Goal: Task Accomplishment & Management: Complete application form

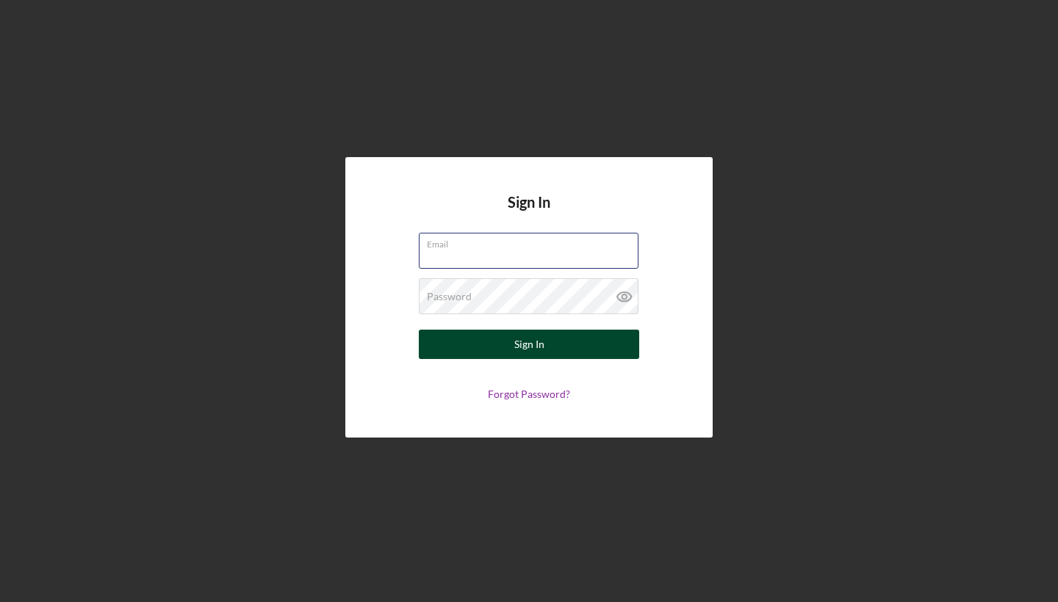
type input "citlalihuerta@yahoo.com"
click at [509, 347] on button "Sign In" at bounding box center [529, 344] width 220 height 29
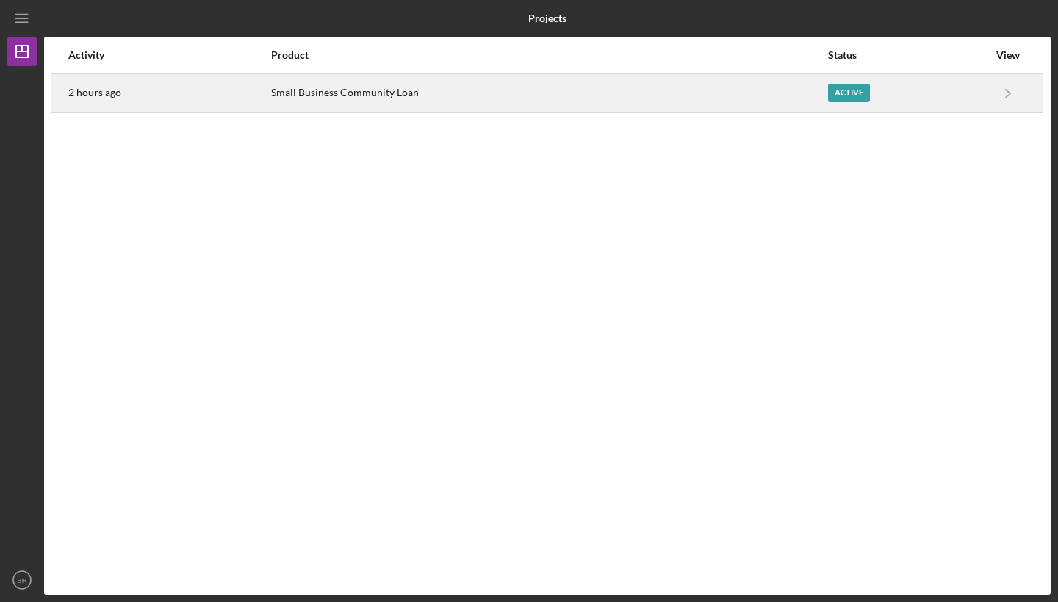
click at [970, 85] on div "Active" at bounding box center [908, 93] width 160 height 37
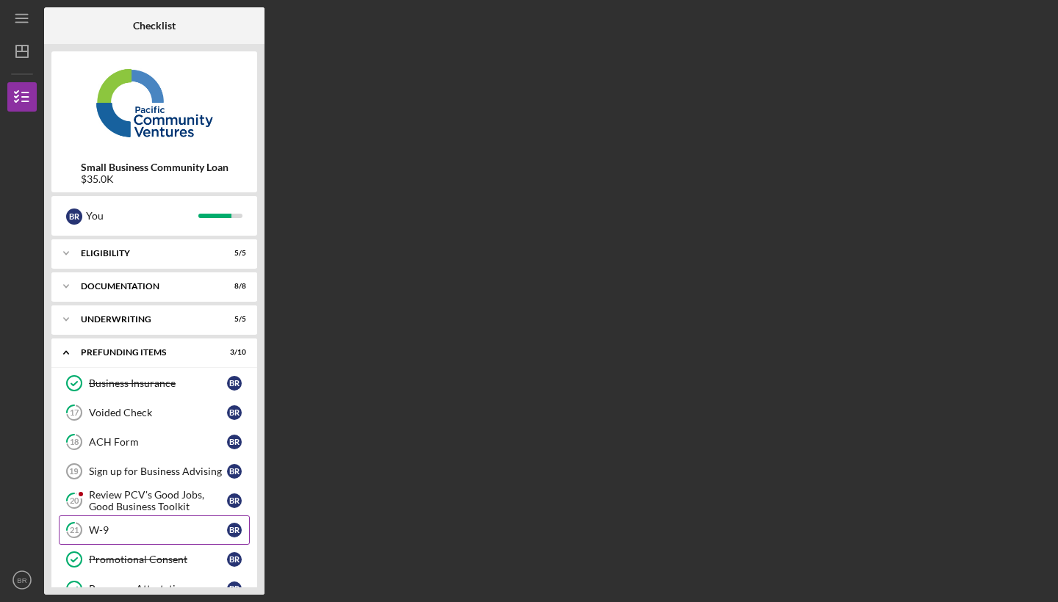
click at [178, 530] on div "W-9" at bounding box center [158, 530] width 138 height 12
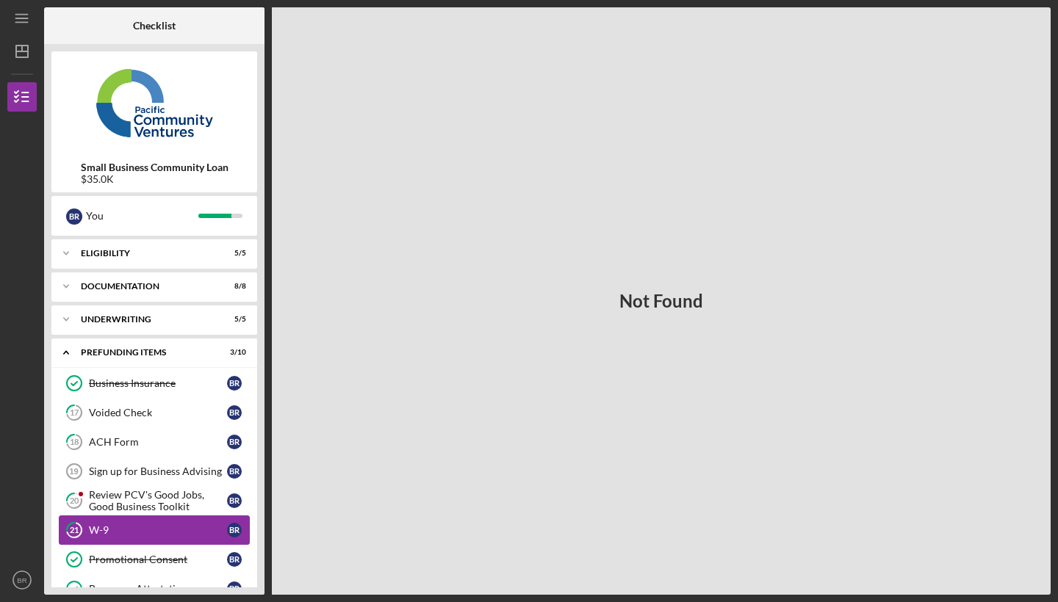
click at [165, 523] on link "21 W-9 B R" at bounding box center [154, 530] width 191 height 29
click at [172, 523] on link "21 W-9 B R" at bounding box center [154, 530] width 191 height 29
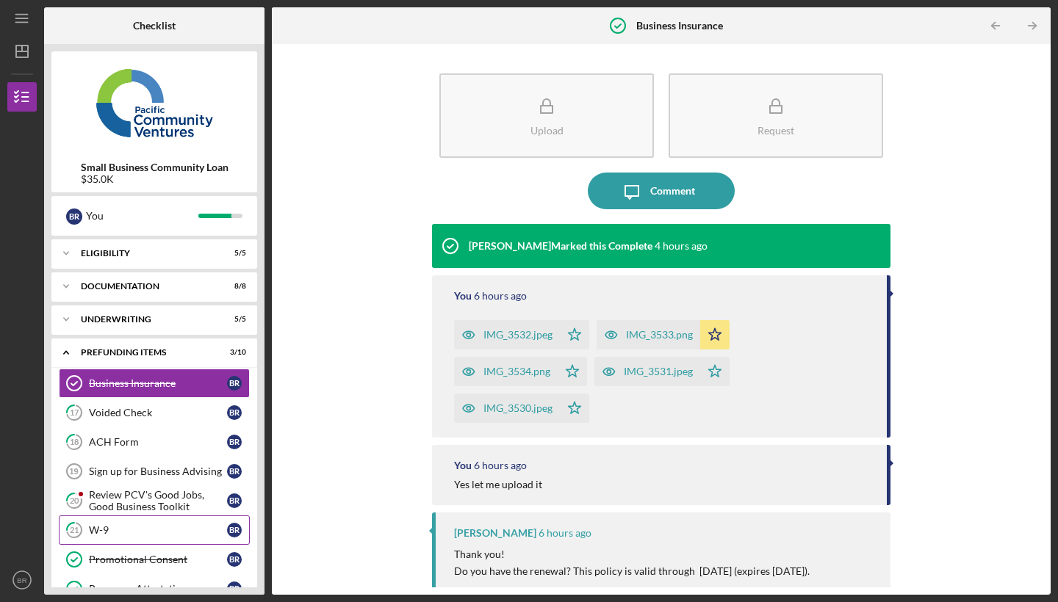
click at [124, 526] on div "W-9" at bounding box center [158, 530] width 138 height 12
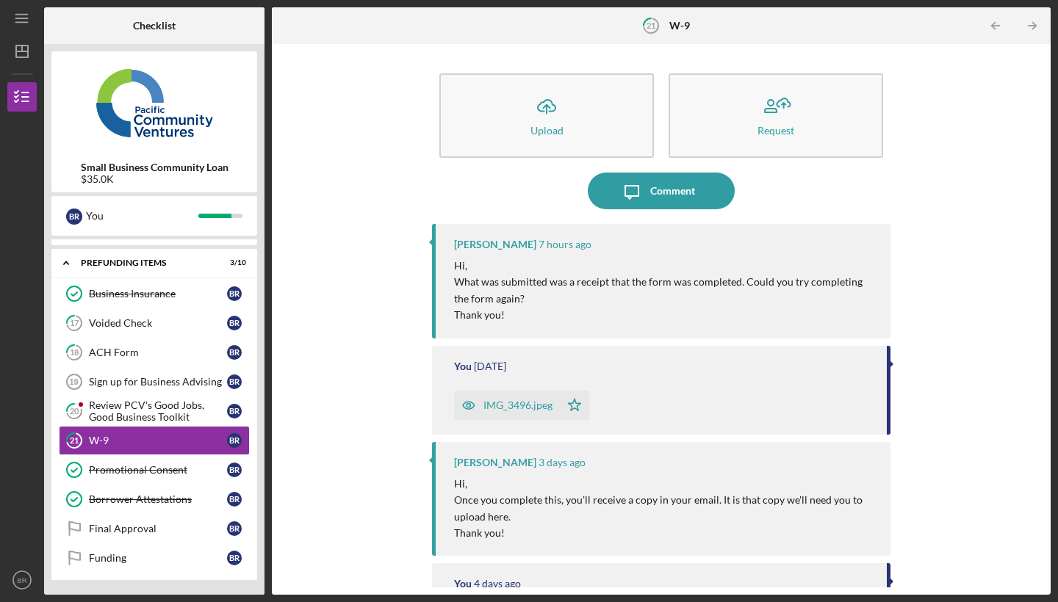
scroll to position [90, 0]
click at [964, 245] on div "Icon/Upload Upload Request Icon/Message Comment Stephanie Simotas 7 hours ago H…" at bounding box center [661, 319] width 764 height 536
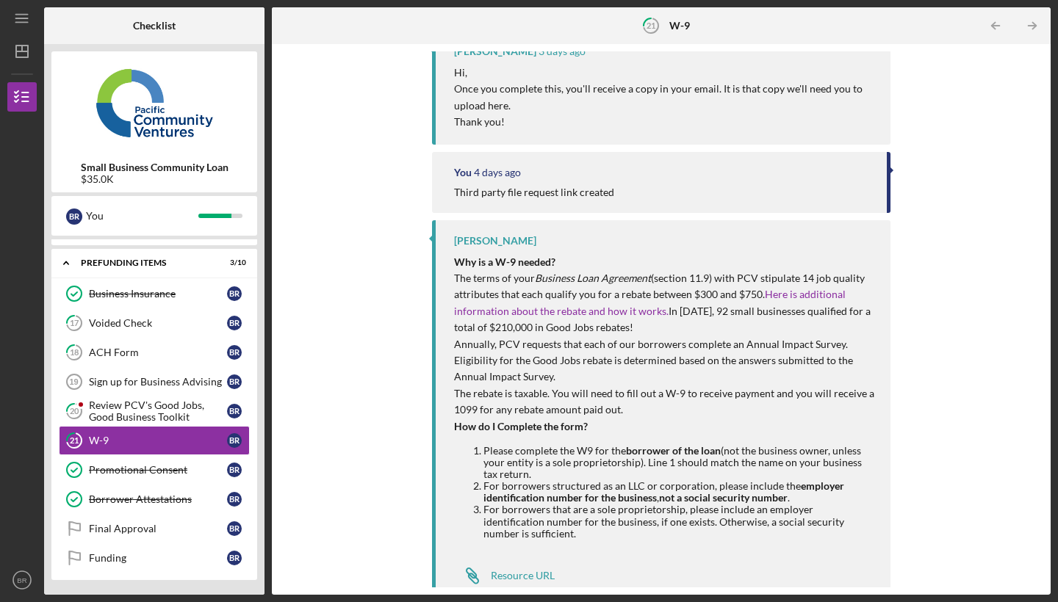
scroll to position [411, 0]
click at [519, 571] on div "Resource URL" at bounding box center [523, 577] width 64 height 12
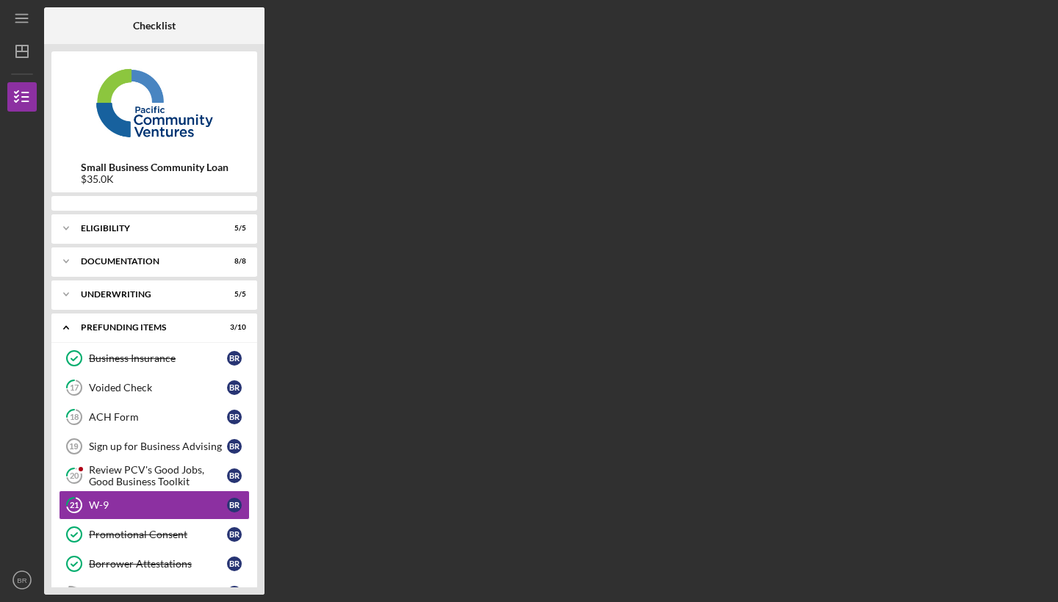
scroll to position [65, 0]
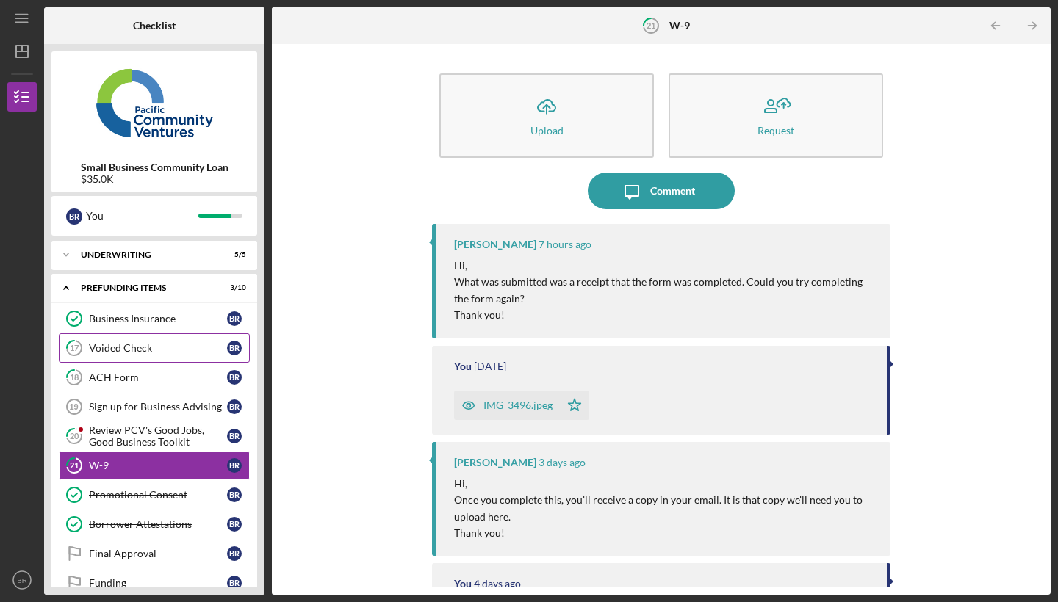
click at [155, 351] on div "Voided Check" at bounding box center [158, 348] width 138 height 12
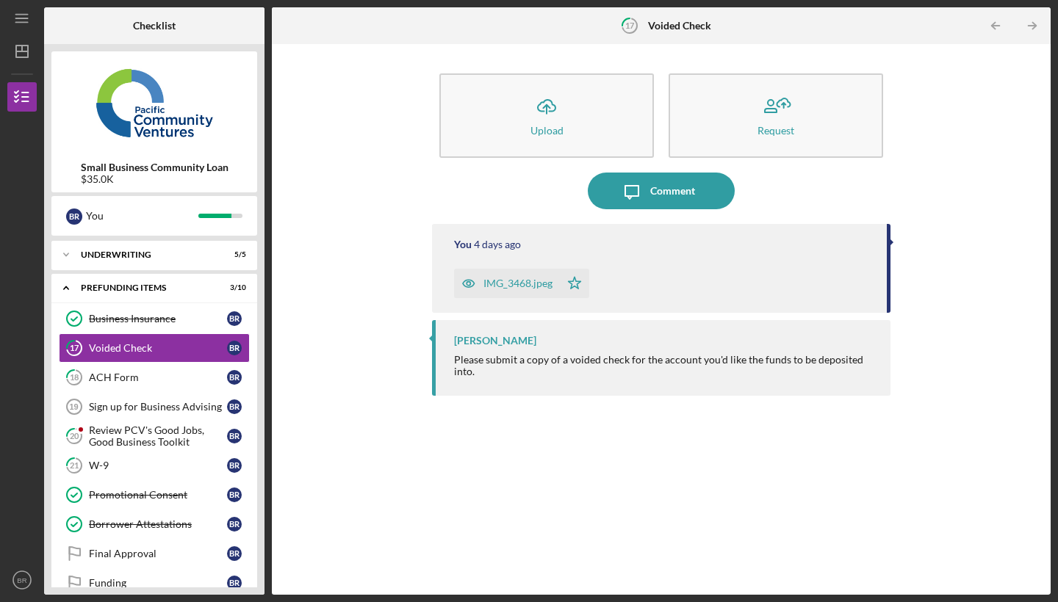
click at [513, 282] on div "IMG_3468.jpeg" at bounding box center [517, 284] width 69 height 12
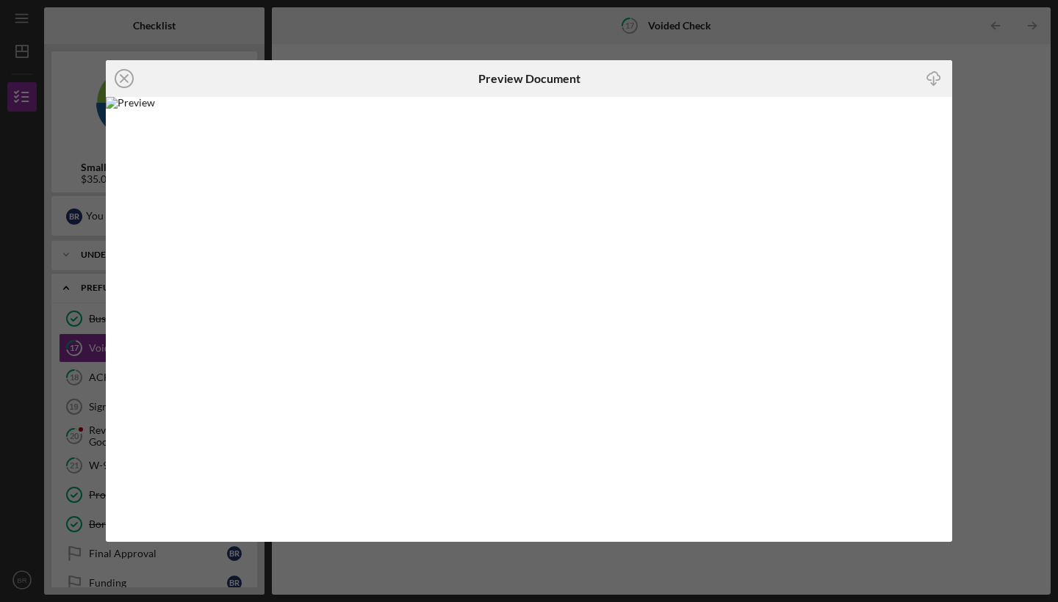
click at [776, 35] on div "Icon/Close Preview Document Icon/Download" at bounding box center [529, 301] width 1058 height 602
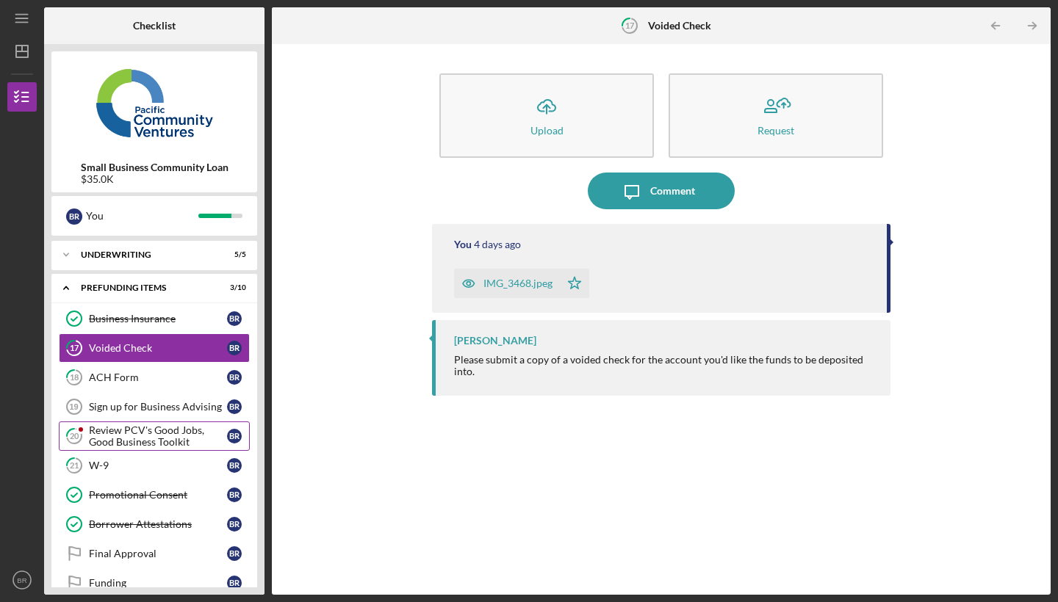
click at [176, 436] on div "Review PCV's Good Jobs, Good Business Toolkit" at bounding box center [158, 437] width 138 height 24
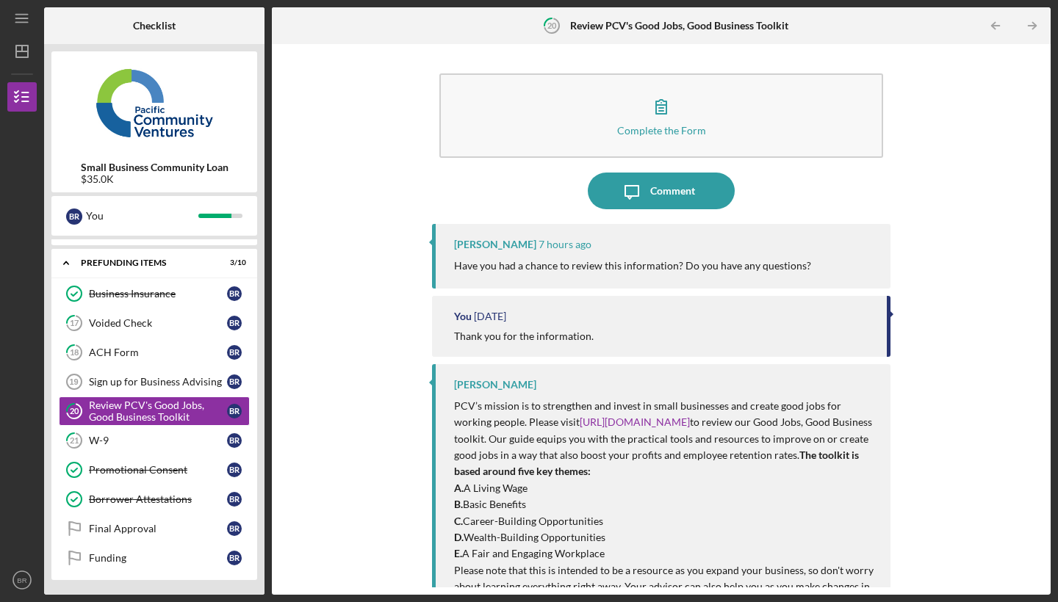
scroll to position [90, 0]
click at [940, 433] on div "Complete the Form Form Icon/Message Comment [PERSON_NAME] 7 hours ago Have you …" at bounding box center [661, 319] width 764 height 536
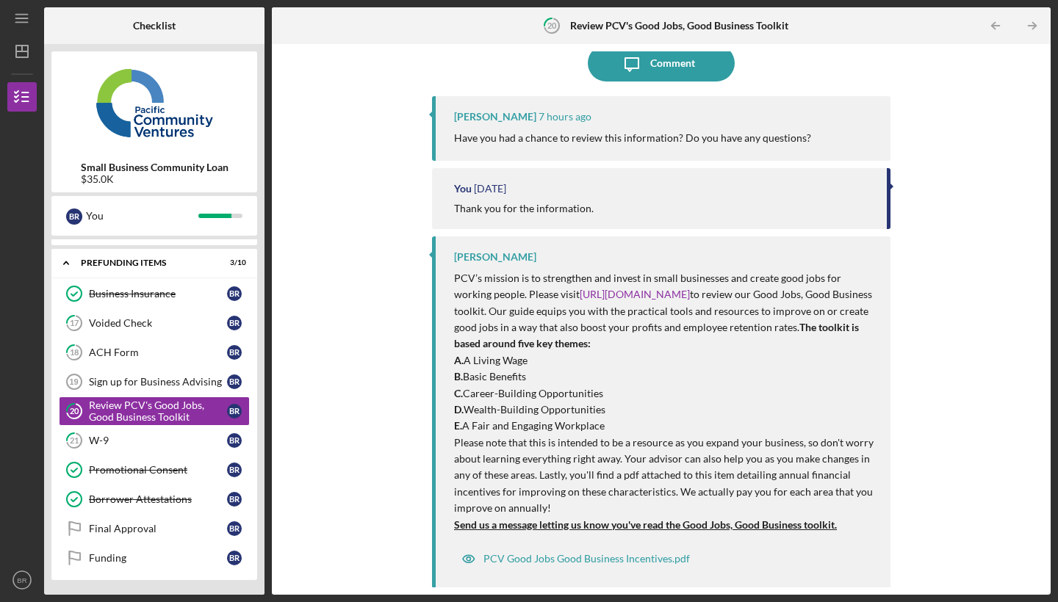
scroll to position [123, 0]
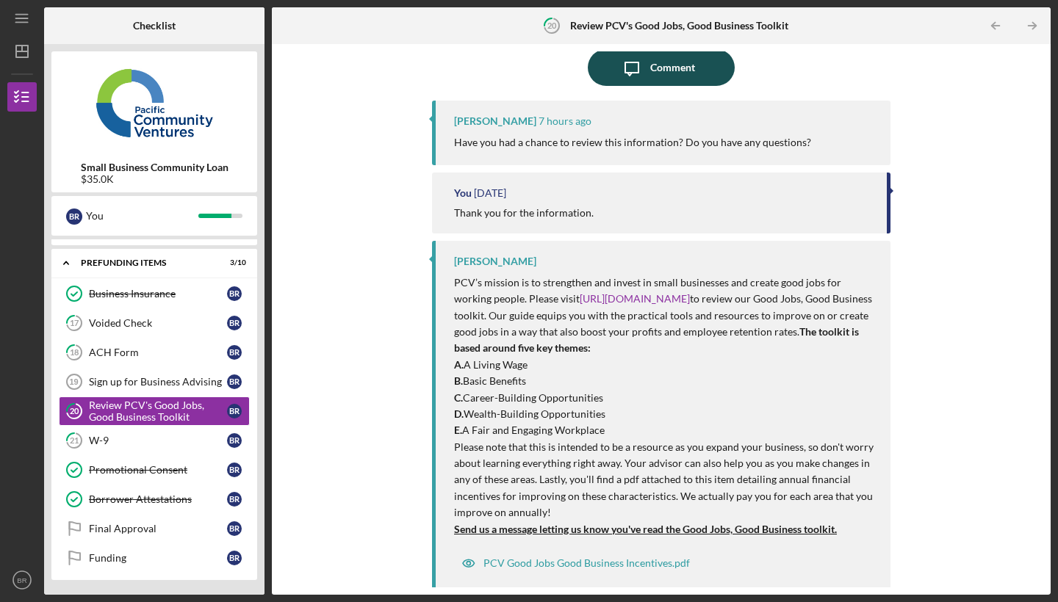
click at [627, 71] on icon "Icon/Message" at bounding box center [631, 67] width 37 height 37
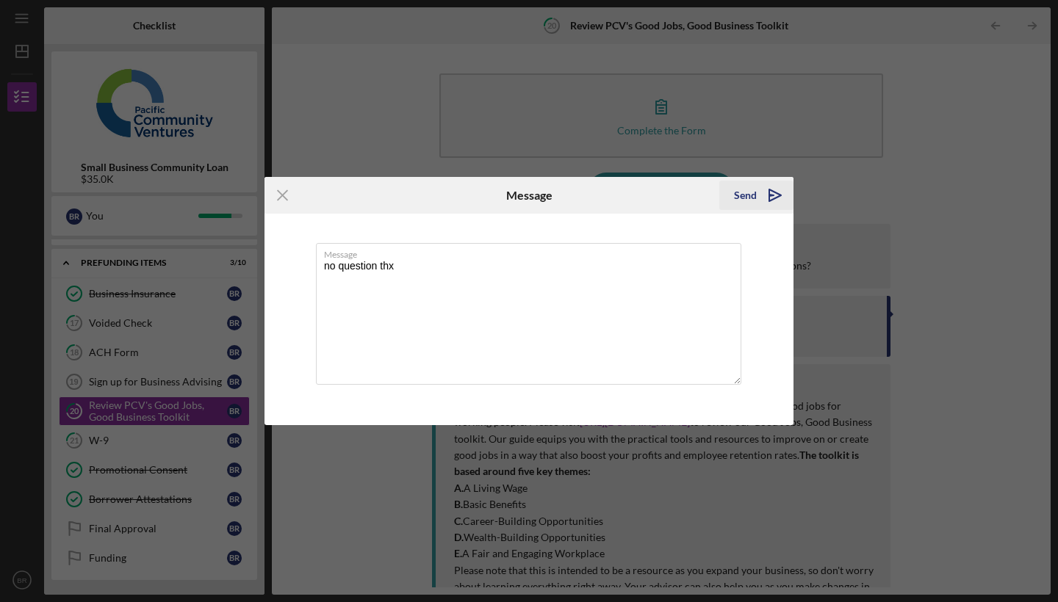
type textarea "no question thx"
click at [732, 198] on button "Send Icon/icon-invite-send" at bounding box center [756, 195] width 74 height 29
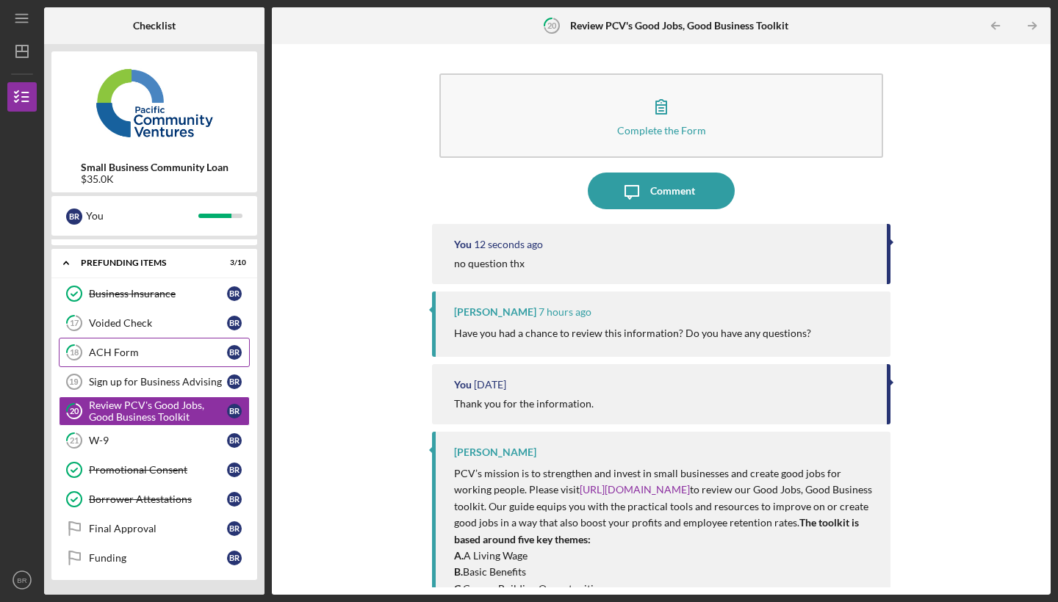
click at [115, 360] on link "18 ACH Form B R" at bounding box center [154, 352] width 191 height 29
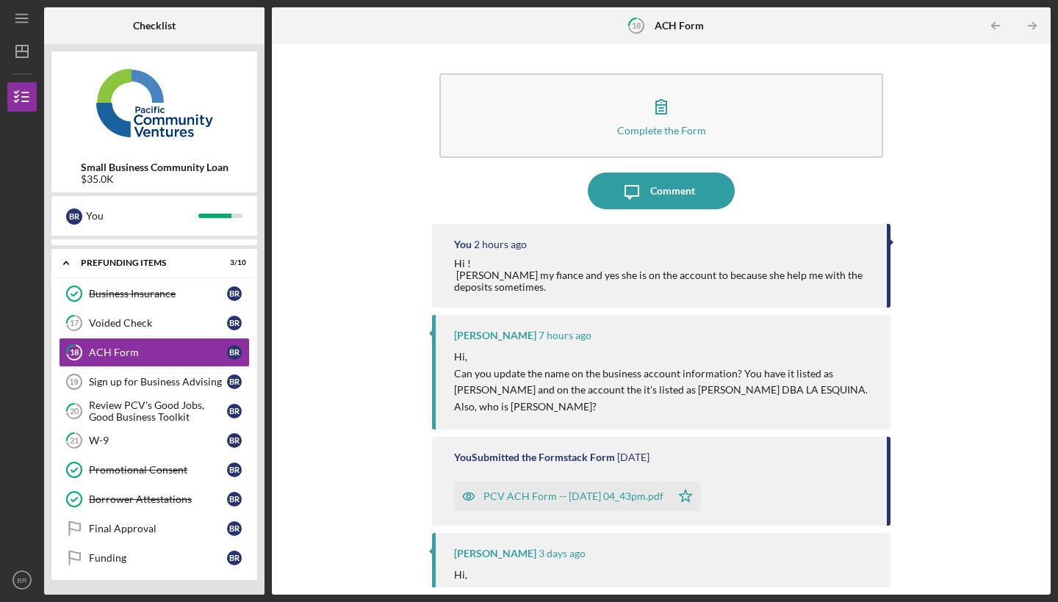
click at [533, 499] on div "PCV ACH Form -- [DATE] 04_43pm.pdf" at bounding box center [573, 497] width 180 height 12
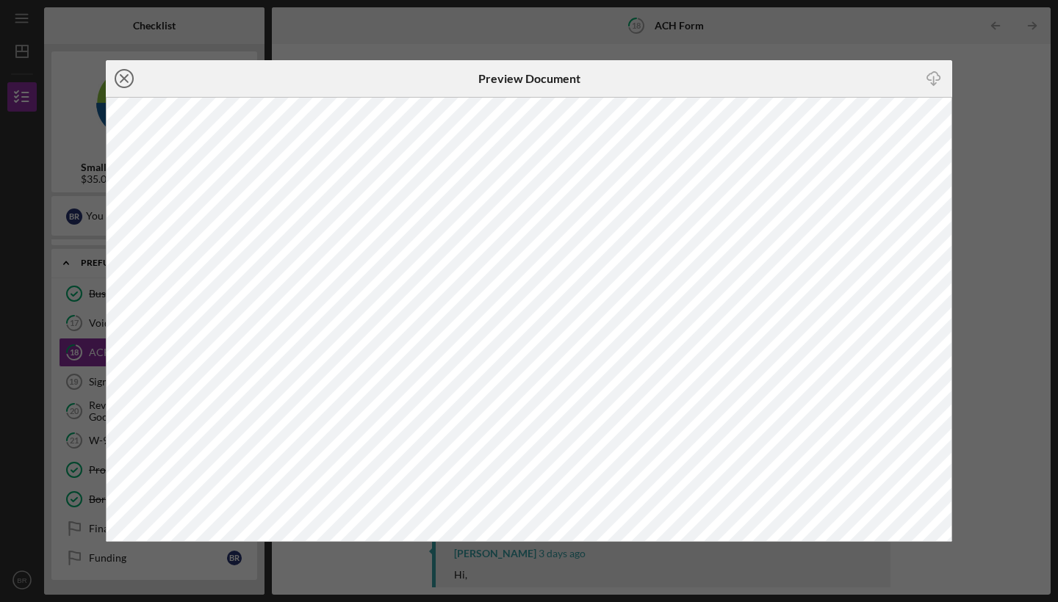
click at [119, 78] on icon "Icon/Close" at bounding box center [124, 78] width 37 height 37
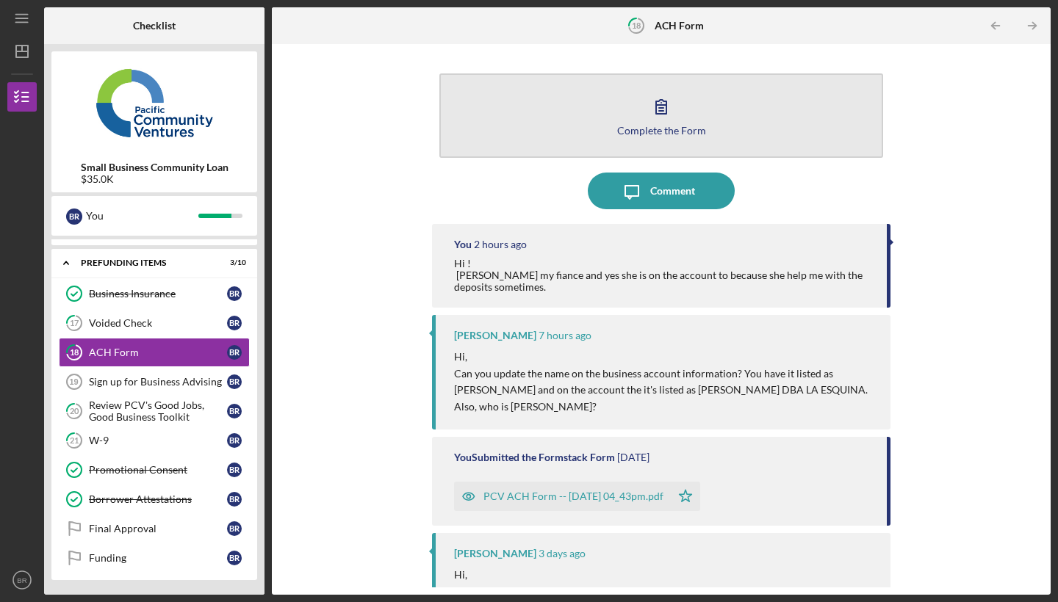
click at [677, 126] on div "Complete the Form" at bounding box center [661, 130] width 89 height 11
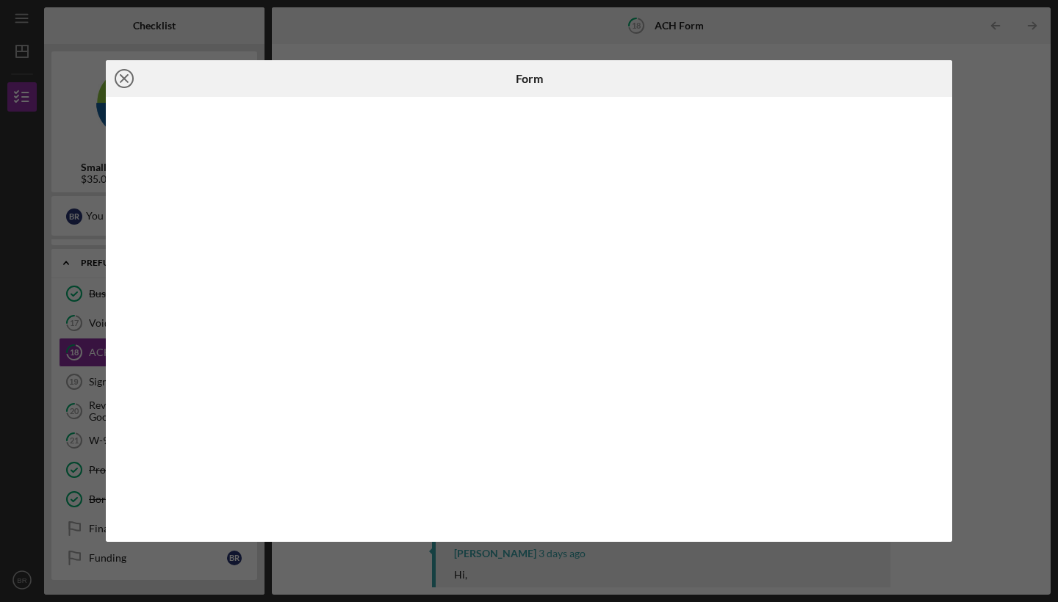
click at [129, 73] on icon "Icon/Close" at bounding box center [124, 78] width 37 height 37
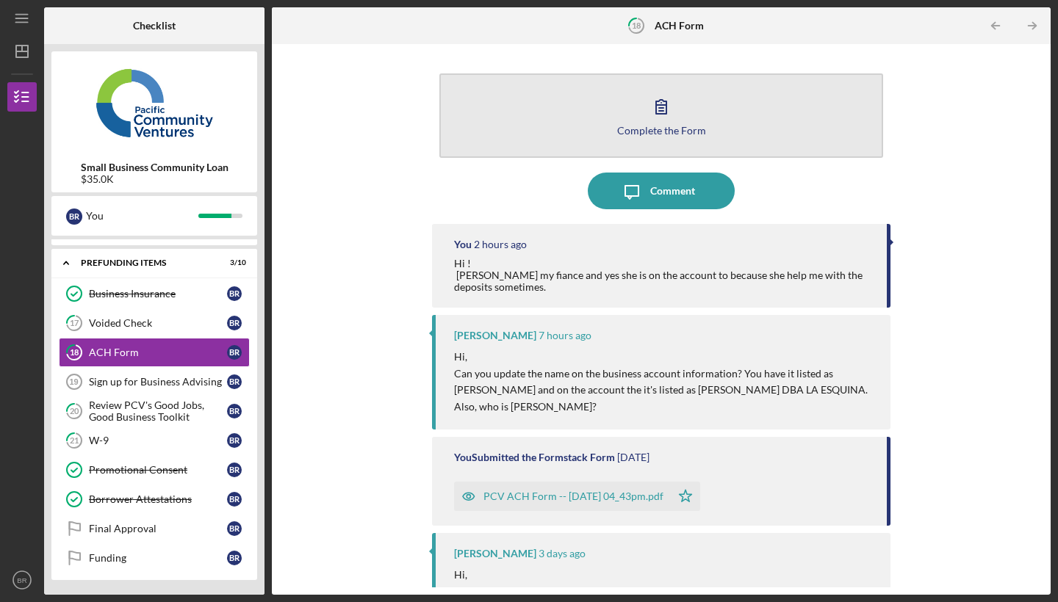
click at [696, 136] on button "Complete the Form Form" at bounding box center [661, 115] width 444 height 84
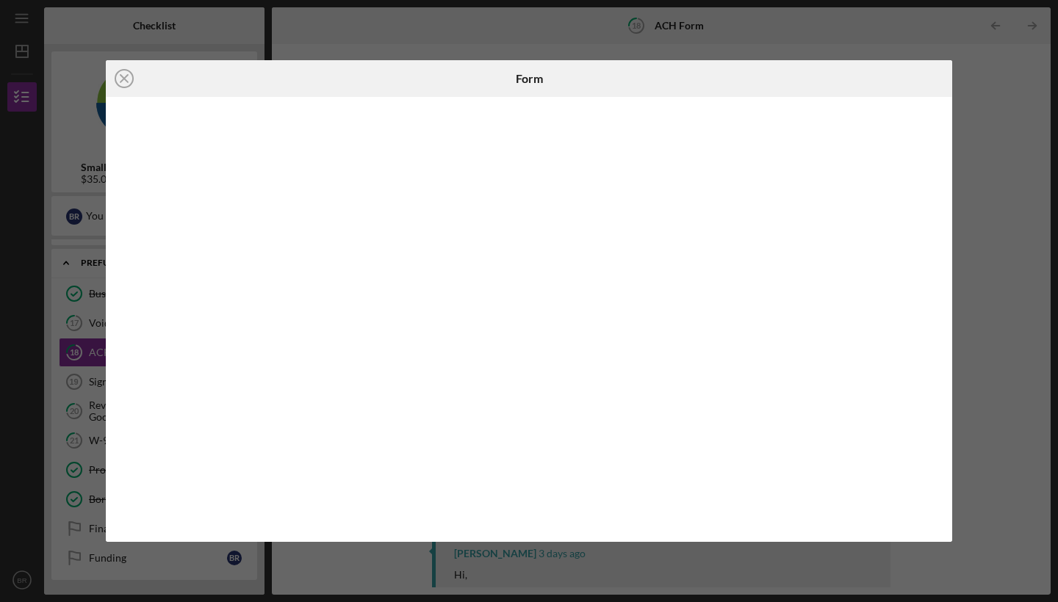
click at [945, 512] on div at bounding box center [529, 319] width 846 height 445
click at [1003, 400] on div "Icon/Close Form" at bounding box center [529, 301] width 1058 height 602
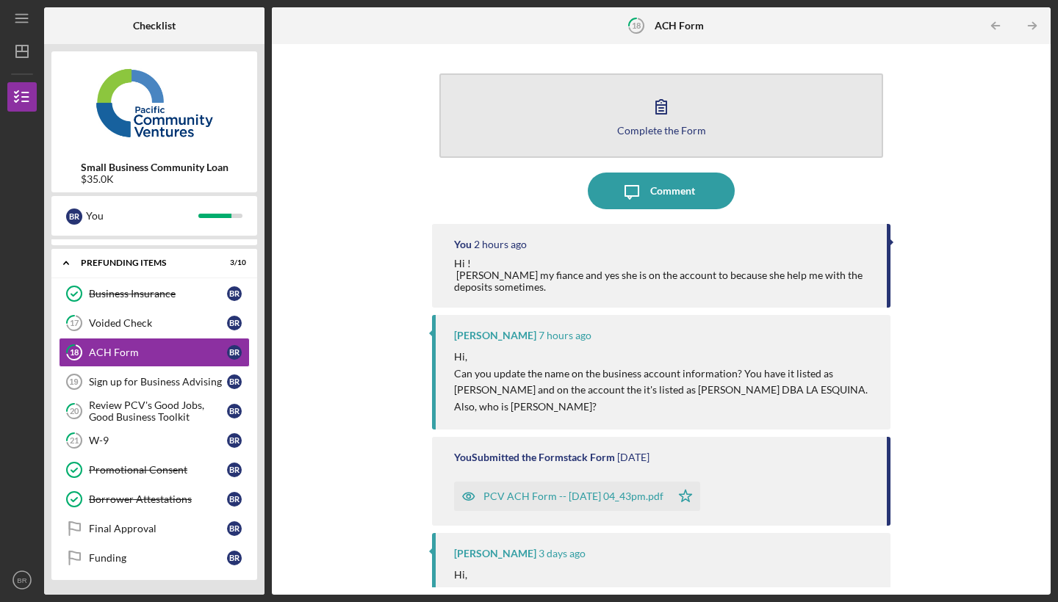
click at [638, 138] on button "Complete the Form Form" at bounding box center [661, 115] width 444 height 84
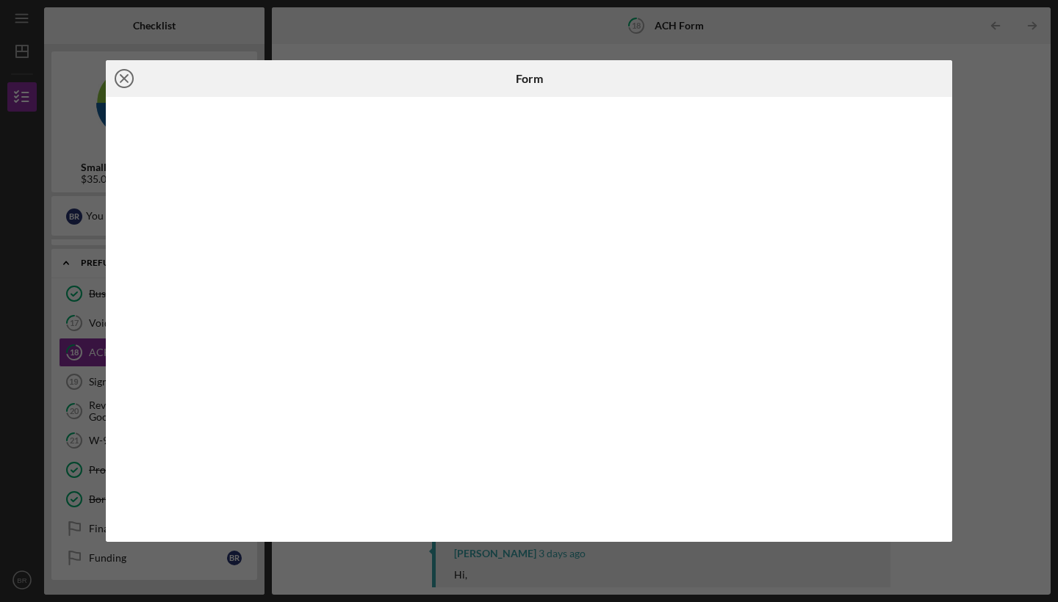
click at [129, 82] on icon "Icon/Close" at bounding box center [124, 78] width 37 height 37
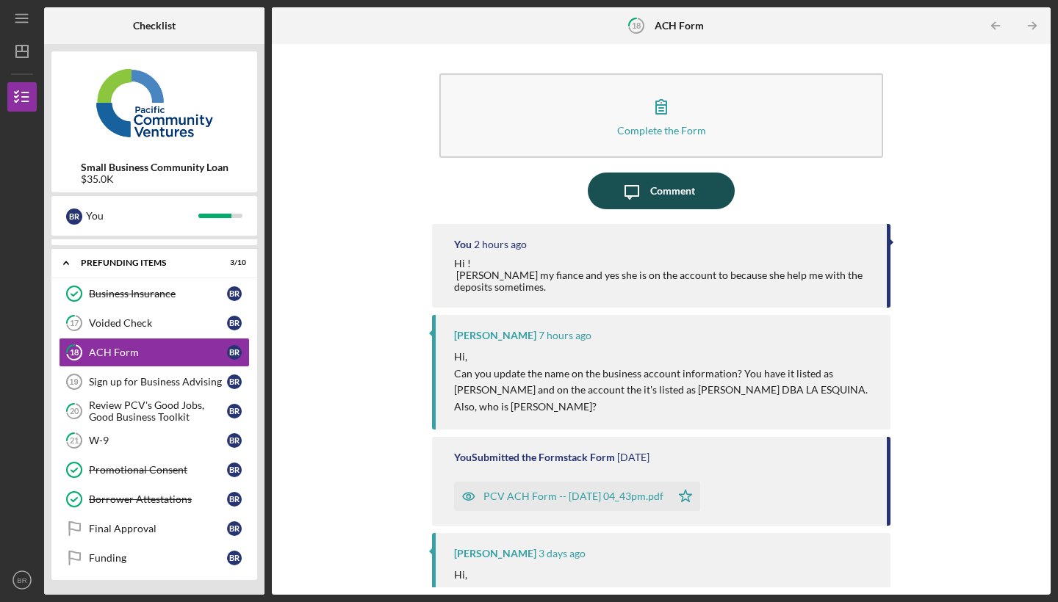
click at [630, 206] on icon "Icon/Message" at bounding box center [631, 191] width 37 height 37
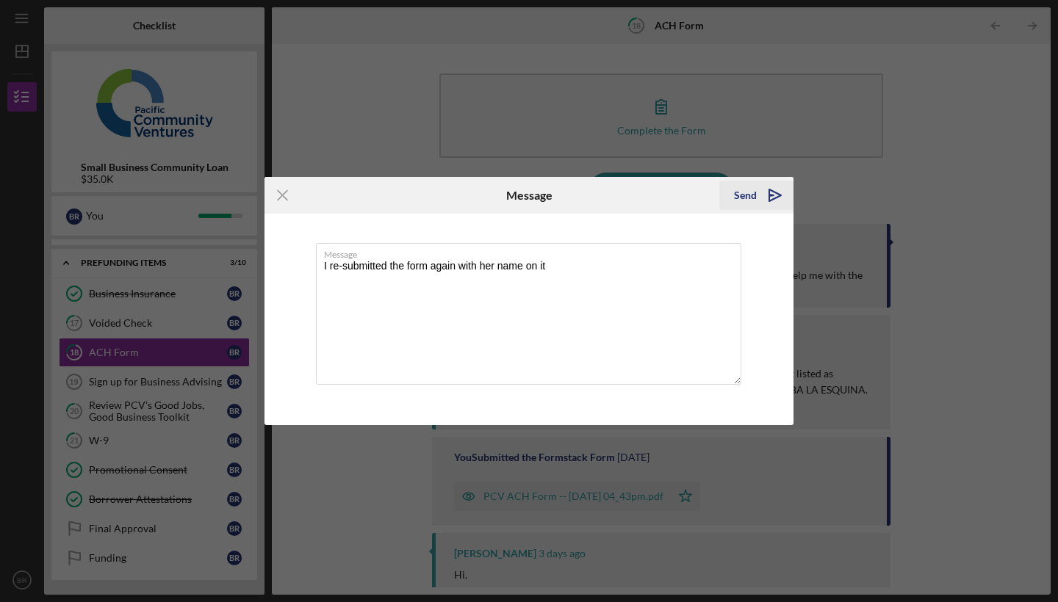
type textarea "I re-submitted the form again with her name on it"
click at [753, 199] on div "Send" at bounding box center [745, 195] width 23 height 29
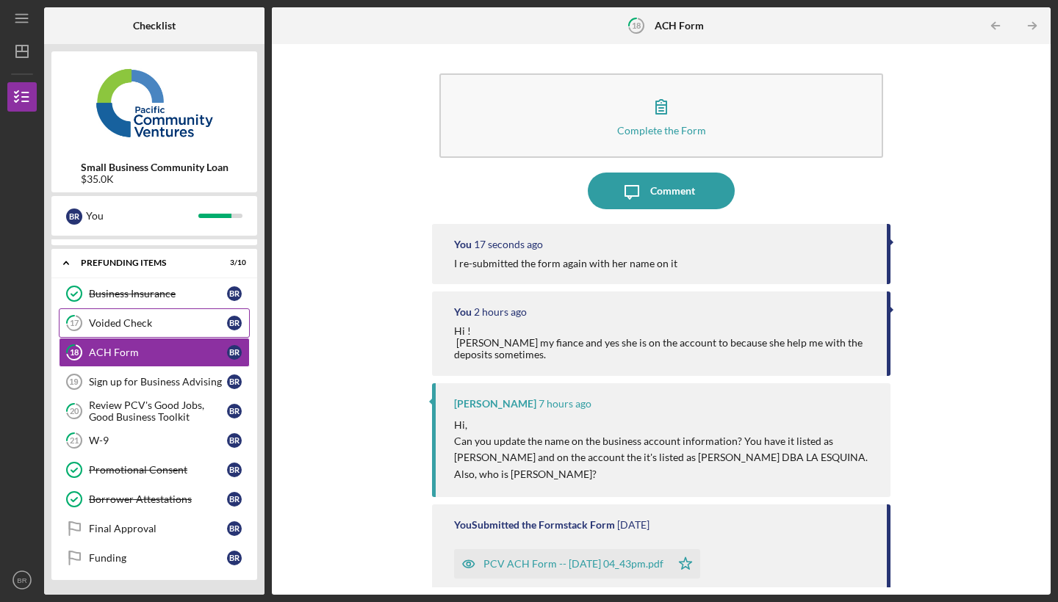
click at [129, 320] on div "Voided Check" at bounding box center [158, 323] width 138 height 12
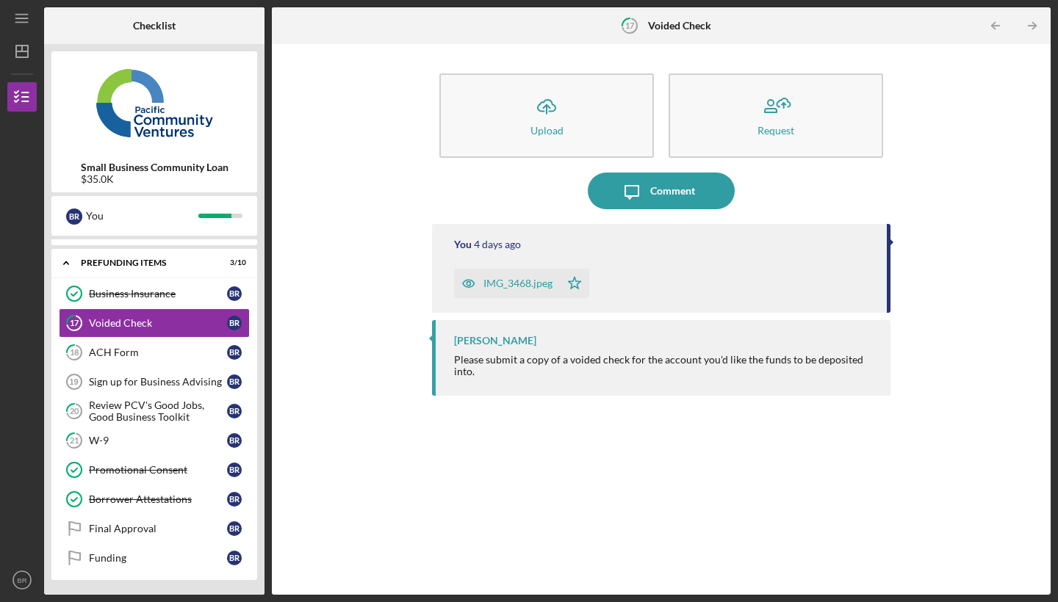
click at [480, 278] on icon "button" at bounding box center [468, 283] width 29 height 29
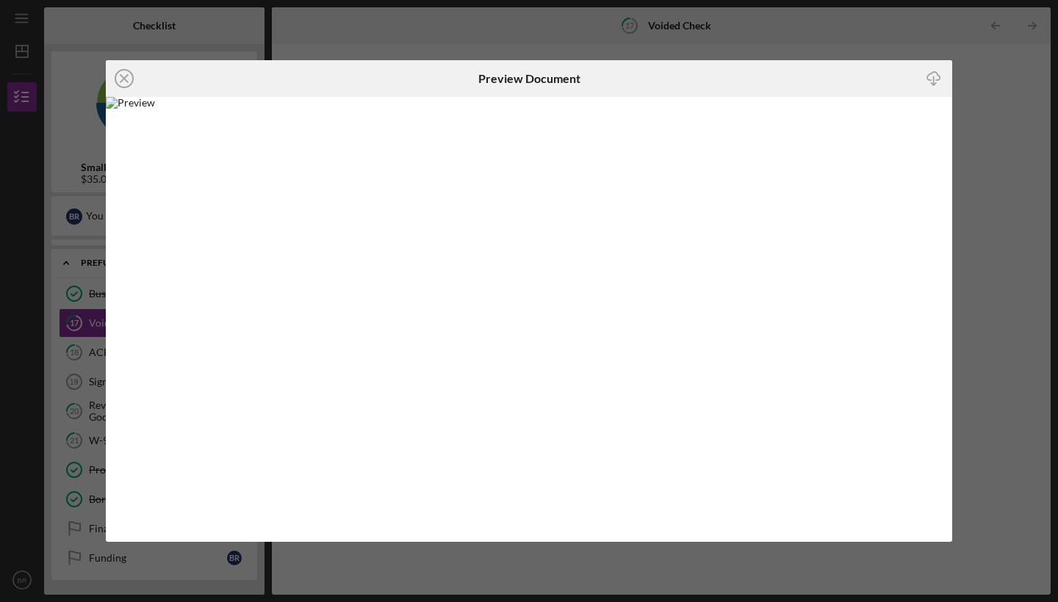
click at [735, 39] on div "Icon/Close Preview Document Icon/Download" at bounding box center [529, 301] width 1058 height 602
